Goal: Transaction & Acquisition: Purchase product/service

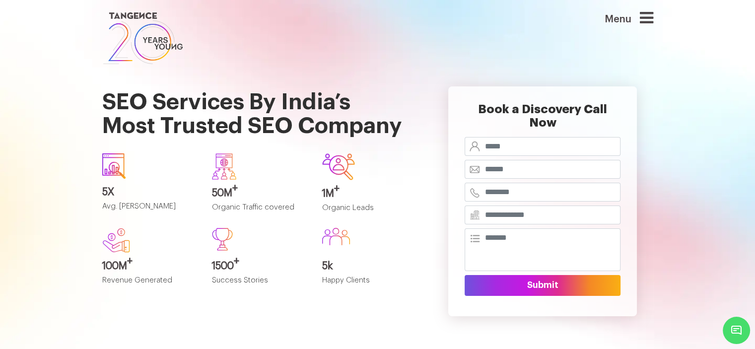
click at [328, 31] on link at bounding box center [330, 38] width 457 height 57
click at [664, 99] on section "SEO Services By India’s Most Trusted SEO Company 5X Avg. SEO ROI 50M + Organic …" at bounding box center [377, 213] width 755 height 293
click at [647, 22] on icon at bounding box center [646, 18] width 13 height 16
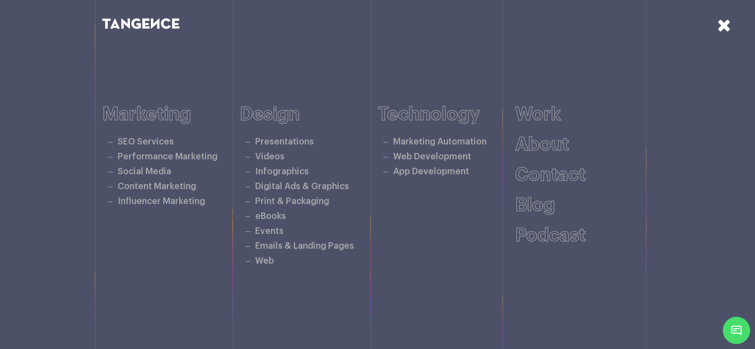
click at [726, 29] on icon at bounding box center [725, 24] width 14 height 17
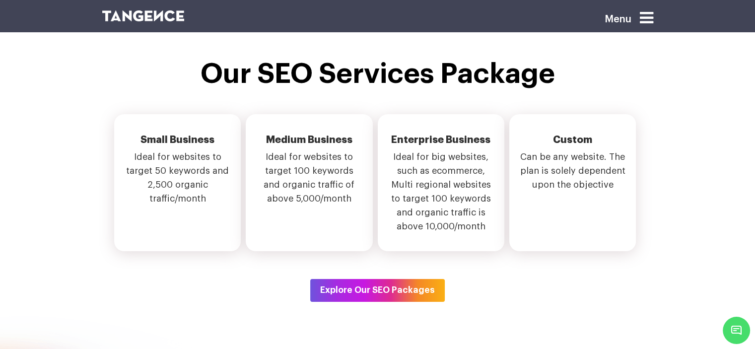
scroll to position [3508, 0]
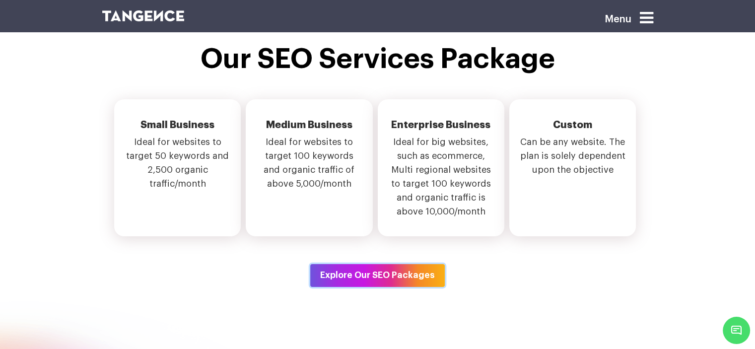
click at [377, 281] on button "Explore Our SEO Packages" at bounding box center [377, 275] width 135 height 23
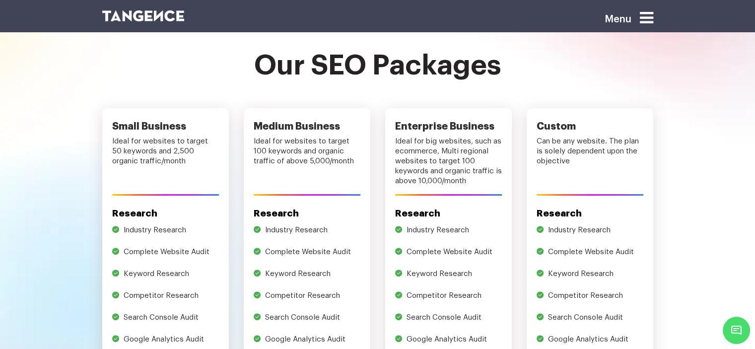
scroll to position [244, 0]
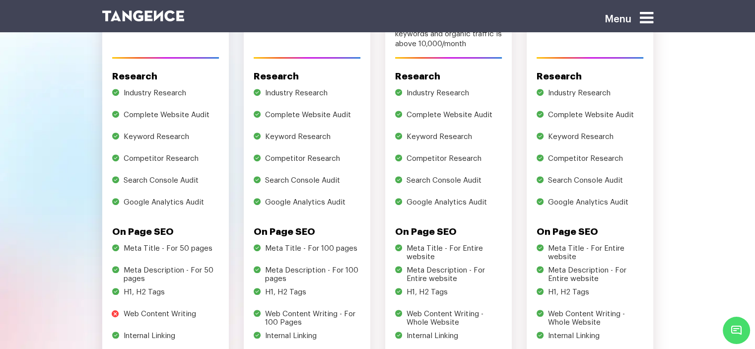
scroll to position [0, 0]
